Goal: Task Accomplishment & Management: Use online tool/utility

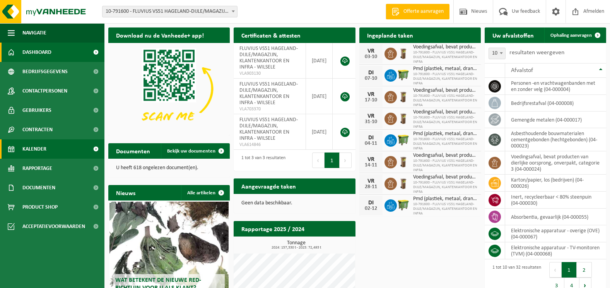
click at [40, 151] on span "Kalender" at bounding box center [34, 148] width 24 height 19
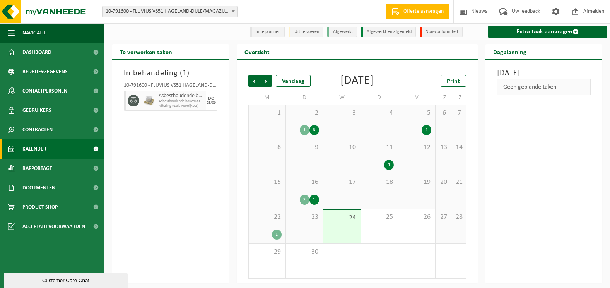
click at [389, 170] on div "1" at bounding box center [389, 165] width 10 height 10
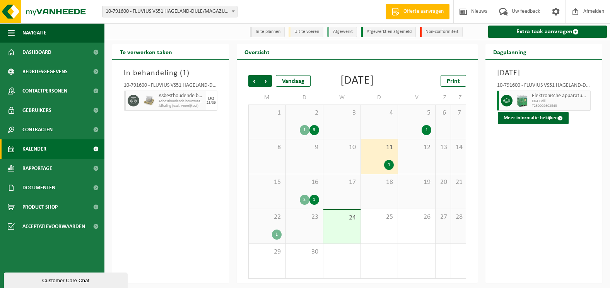
click at [276, 239] on div "1" at bounding box center [277, 234] width 10 height 10
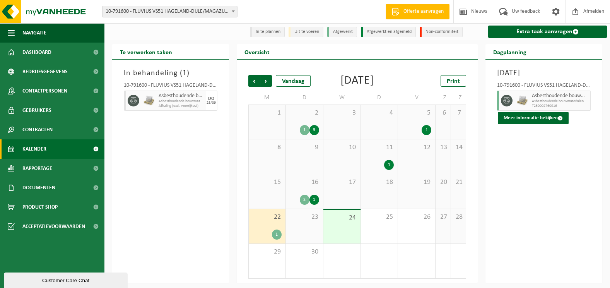
click at [276, 239] on div "1" at bounding box center [277, 234] width 10 height 10
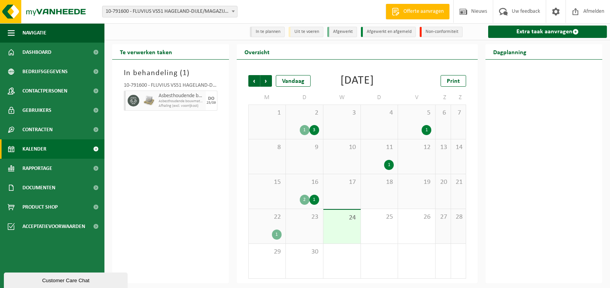
click at [276, 239] on div "1" at bounding box center [277, 234] width 10 height 10
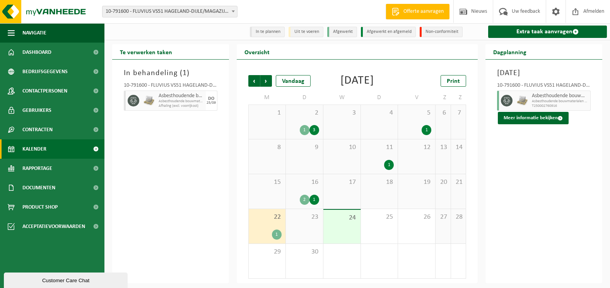
click at [276, 239] on div "1" at bounding box center [277, 234] width 10 height 10
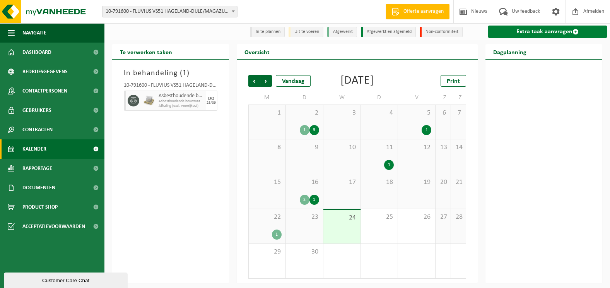
click at [549, 35] on link "Extra taak aanvragen" at bounding box center [547, 32] width 119 height 12
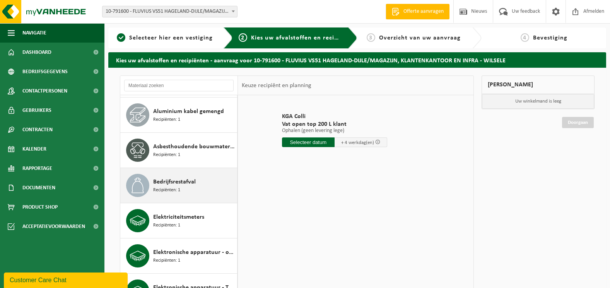
scroll to position [70, 0]
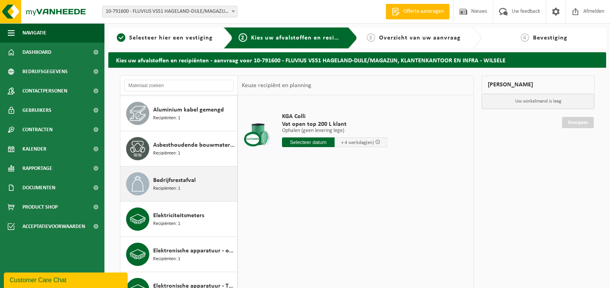
click at [176, 185] on span "Recipiënten: 1" at bounding box center [166, 188] width 27 height 7
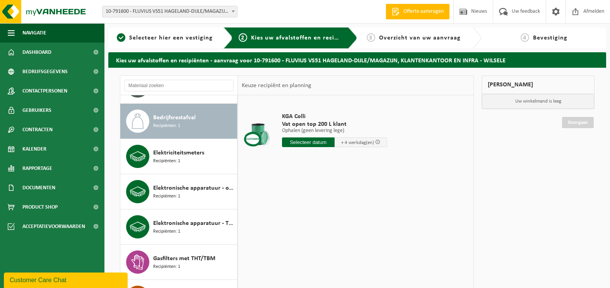
scroll to position [141, 0]
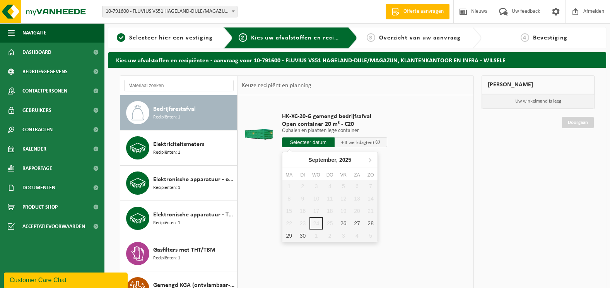
click at [309, 143] on input "text" at bounding box center [308, 142] width 53 height 10
click at [342, 224] on div "26" at bounding box center [343, 223] width 14 height 12
type input "Van 2025-09-26"
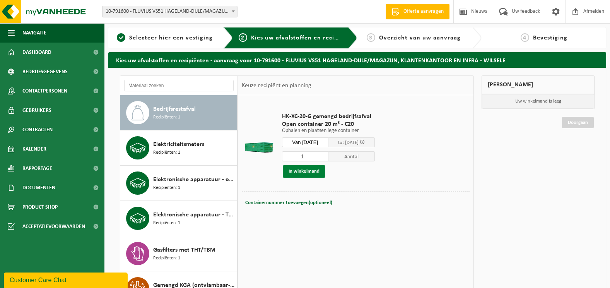
click at [307, 169] on button "In winkelmand" at bounding box center [304, 171] width 43 height 12
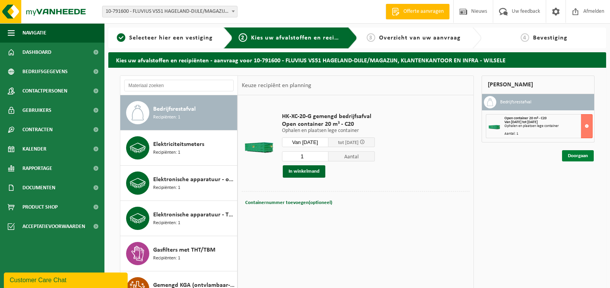
click at [581, 156] on link "Doorgaan" at bounding box center [578, 155] width 32 height 11
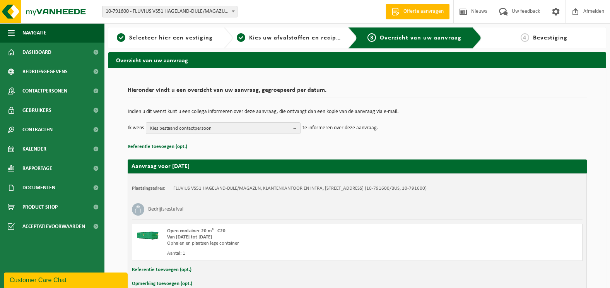
scroll to position [44, 0]
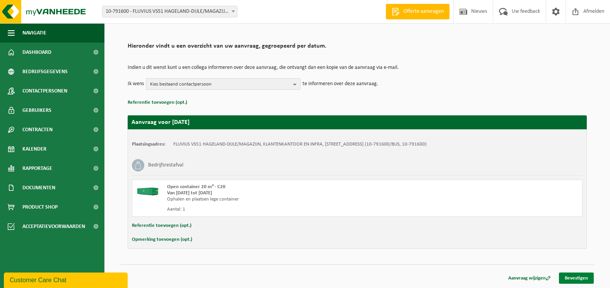
click at [570, 279] on link "Bevestigen" at bounding box center [576, 277] width 35 height 11
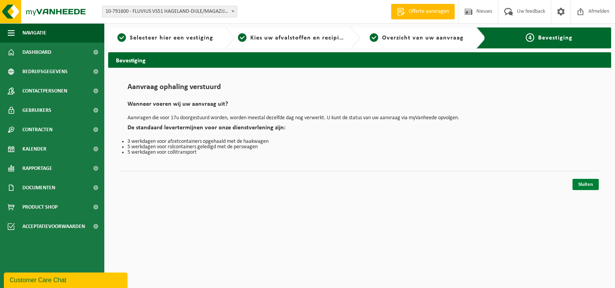
click at [584, 183] on link "Sluiten" at bounding box center [586, 184] width 26 height 11
